Goal: Find specific page/section: Find specific page/section

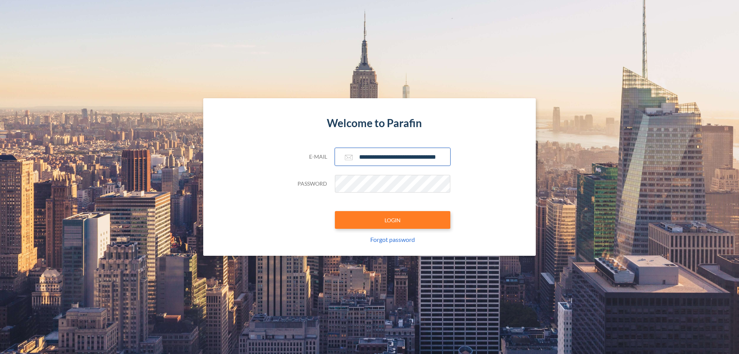
scroll to position [0, 12]
type input "**********"
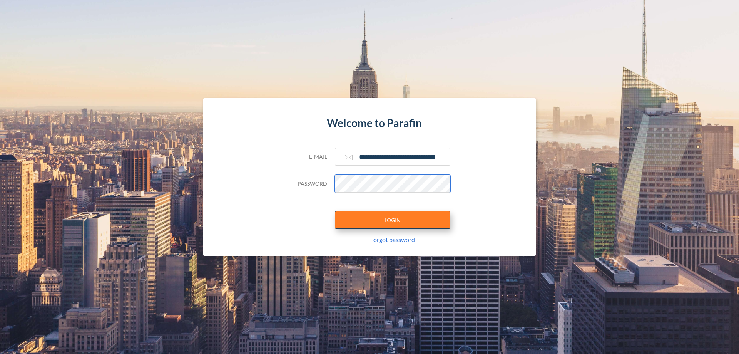
scroll to position [0, 0]
click at [393, 220] on button "LOGIN" at bounding box center [393, 220] width 116 height 18
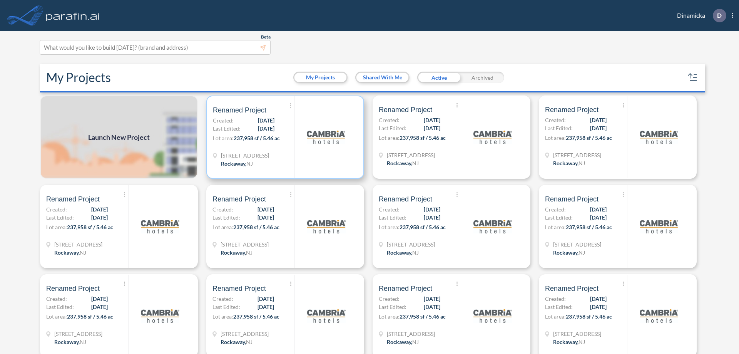
scroll to position [2, 0]
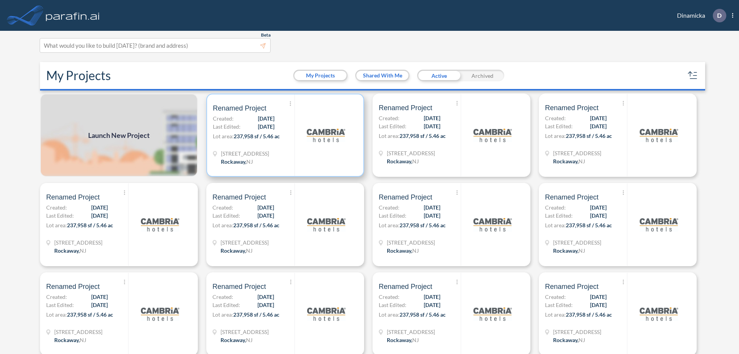
click at [284, 135] on p "Lot area: 237,958 sf / 5.46 ac" at bounding box center [254, 137] width 82 height 11
